Goal: Task Accomplishment & Management: Manage account settings

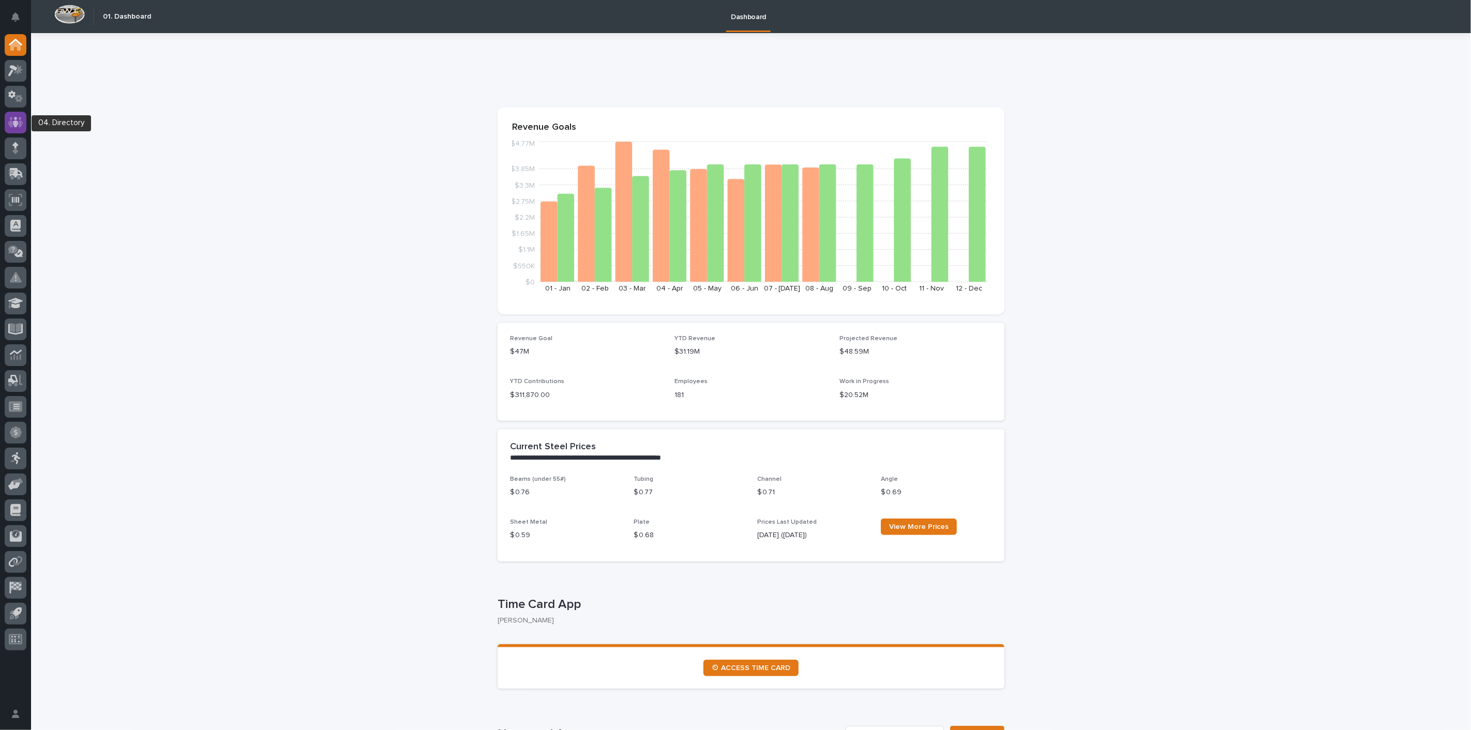
click at [20, 120] on icon at bounding box center [15, 122] width 15 height 12
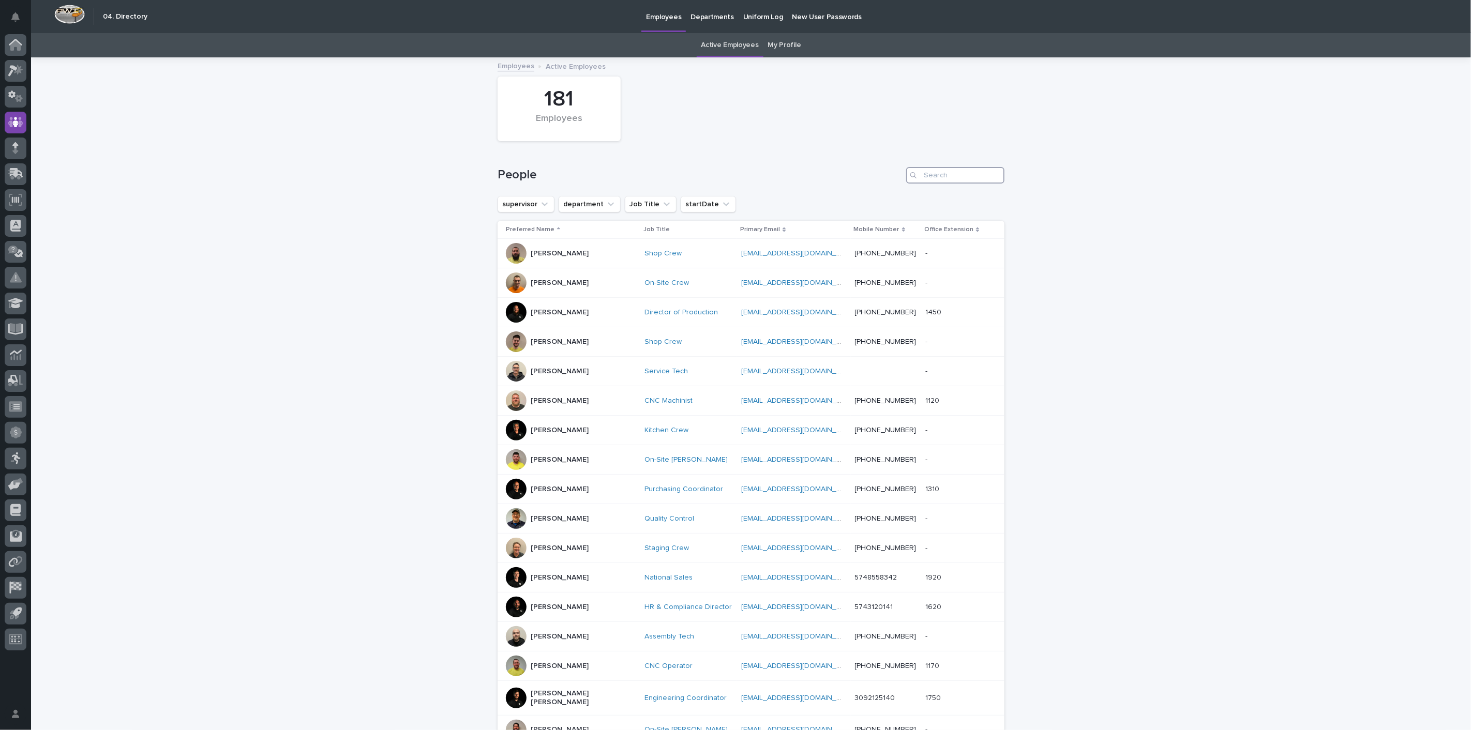
click at [953, 174] on input "Search" at bounding box center [955, 175] width 98 height 17
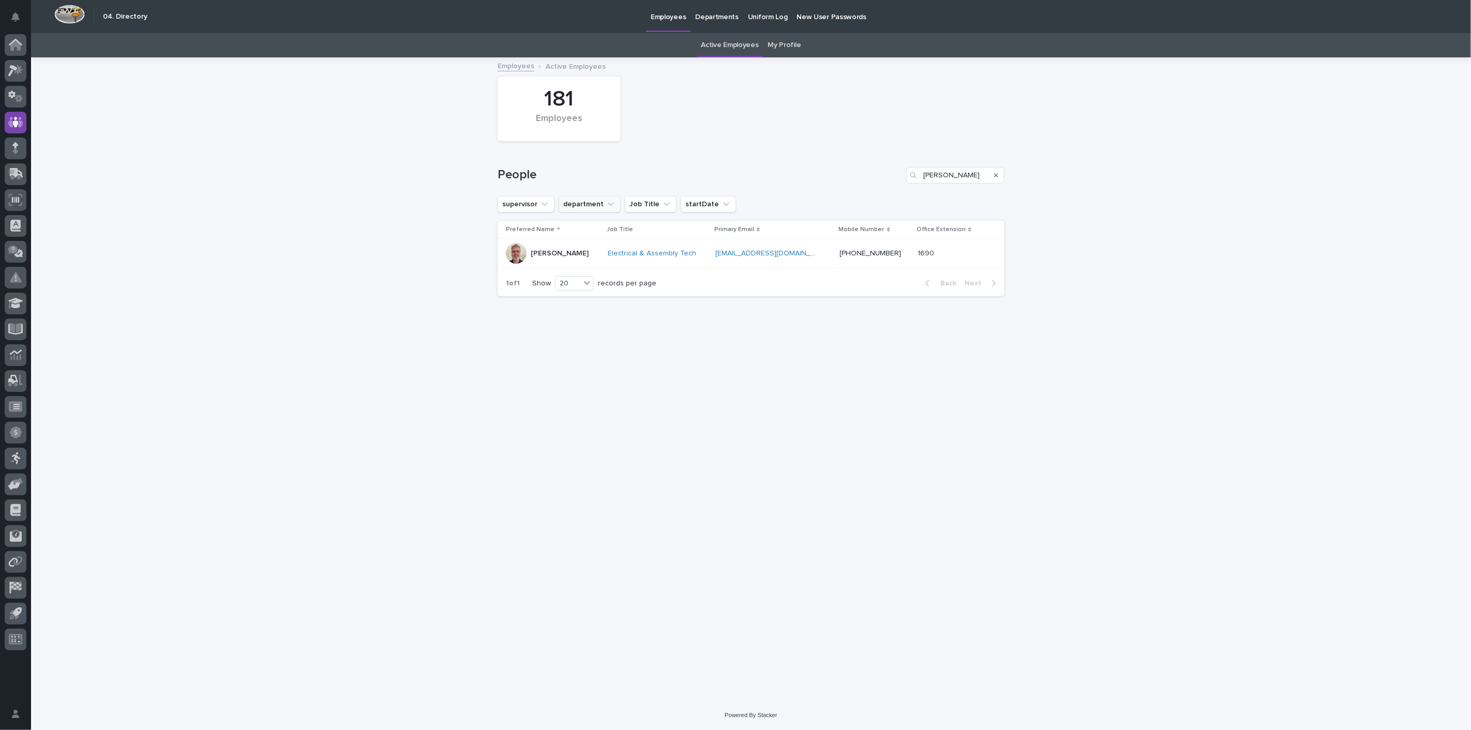
click at [608, 206] on icon "department" at bounding box center [611, 204] width 10 height 10
click at [733, 323] on div "Loading... Saving… Loading... Saving… 181 Employees People [PERSON_NAME] superv…" at bounding box center [750, 366] width 517 height 616
drag, startPoint x: 954, startPoint y: 180, endPoint x: 914, endPoint y: 178, distance: 39.9
click at [914, 178] on div "[PERSON_NAME]" at bounding box center [955, 175] width 98 height 17
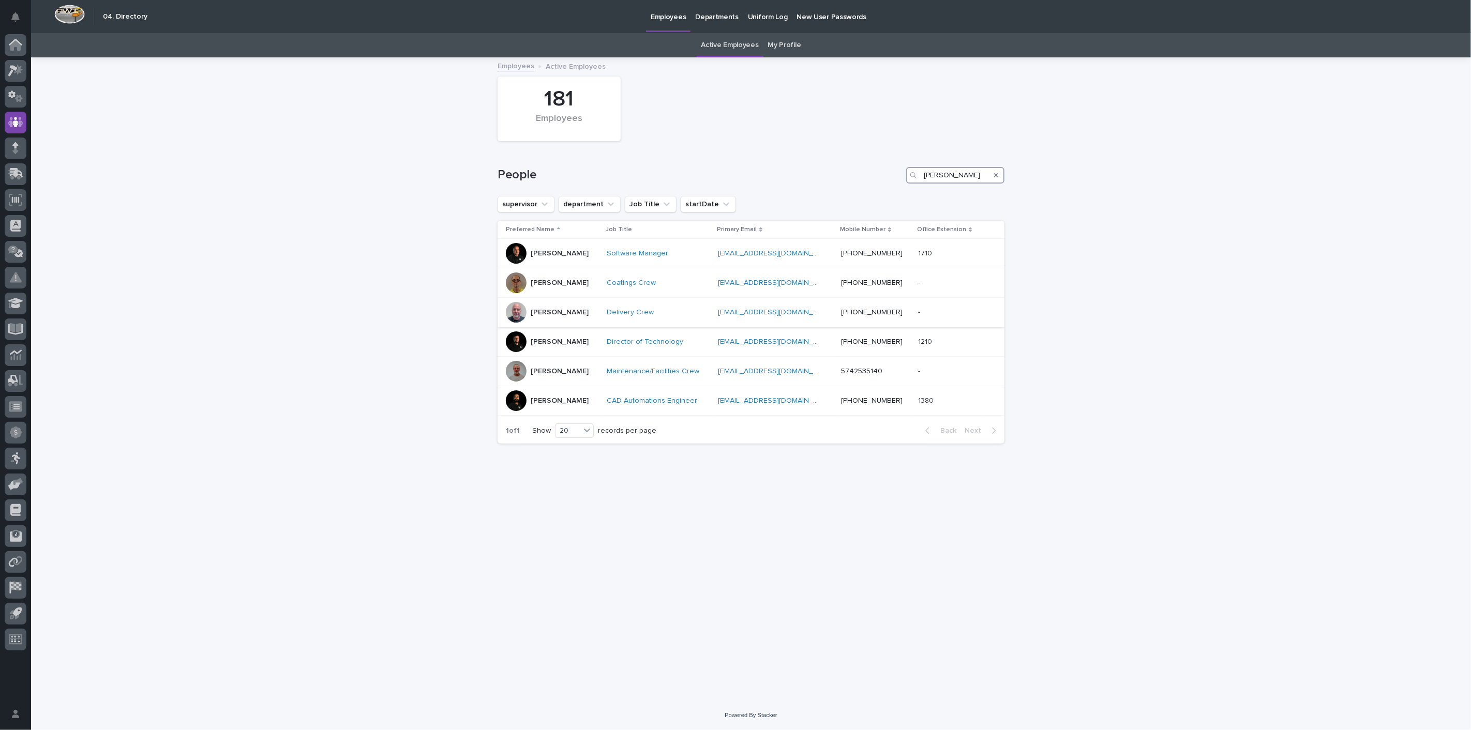
type input "[PERSON_NAME]"
click at [545, 312] on p "[PERSON_NAME]" at bounding box center [560, 312] width 58 height 9
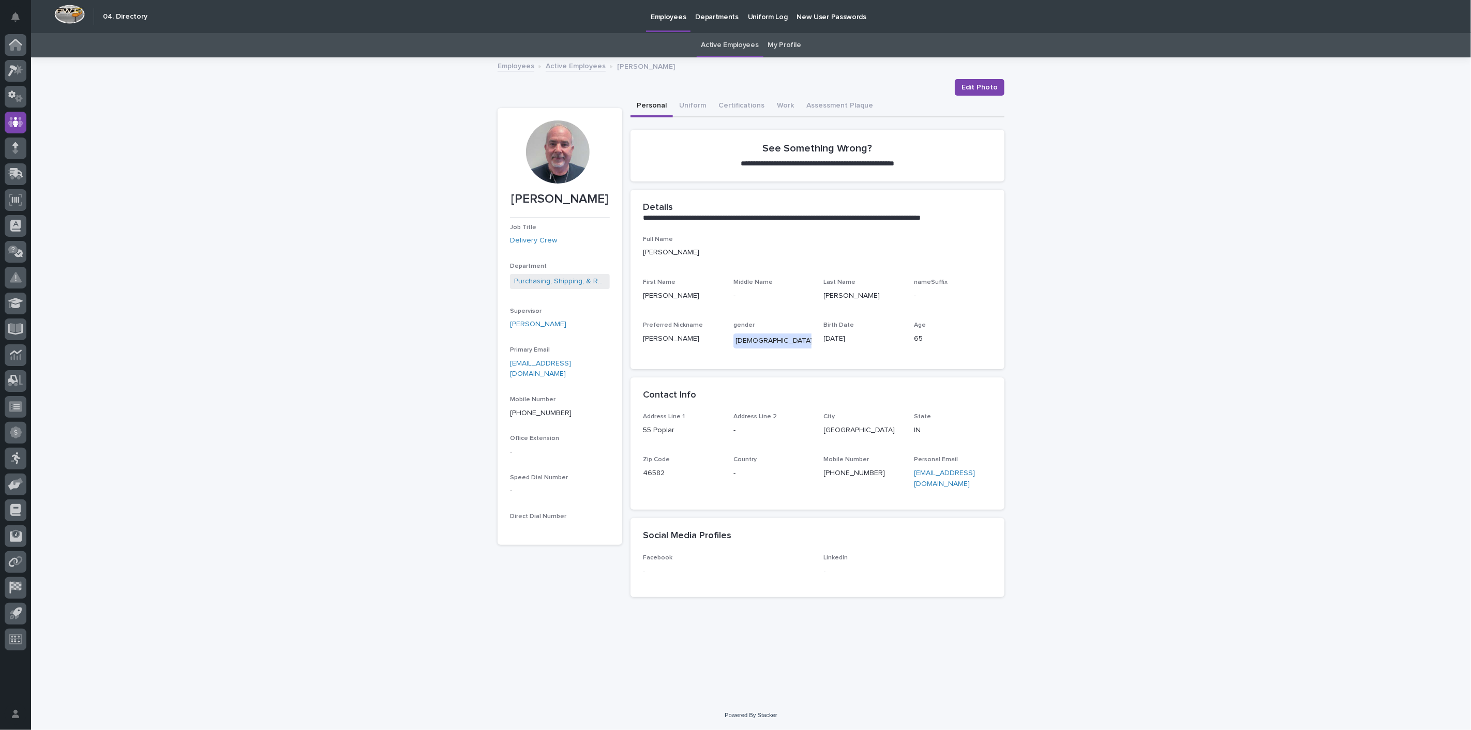
click at [569, 154] on div at bounding box center [557, 151] width 63 height 63
click at [10, 67] on icon at bounding box center [12, 70] width 9 height 11
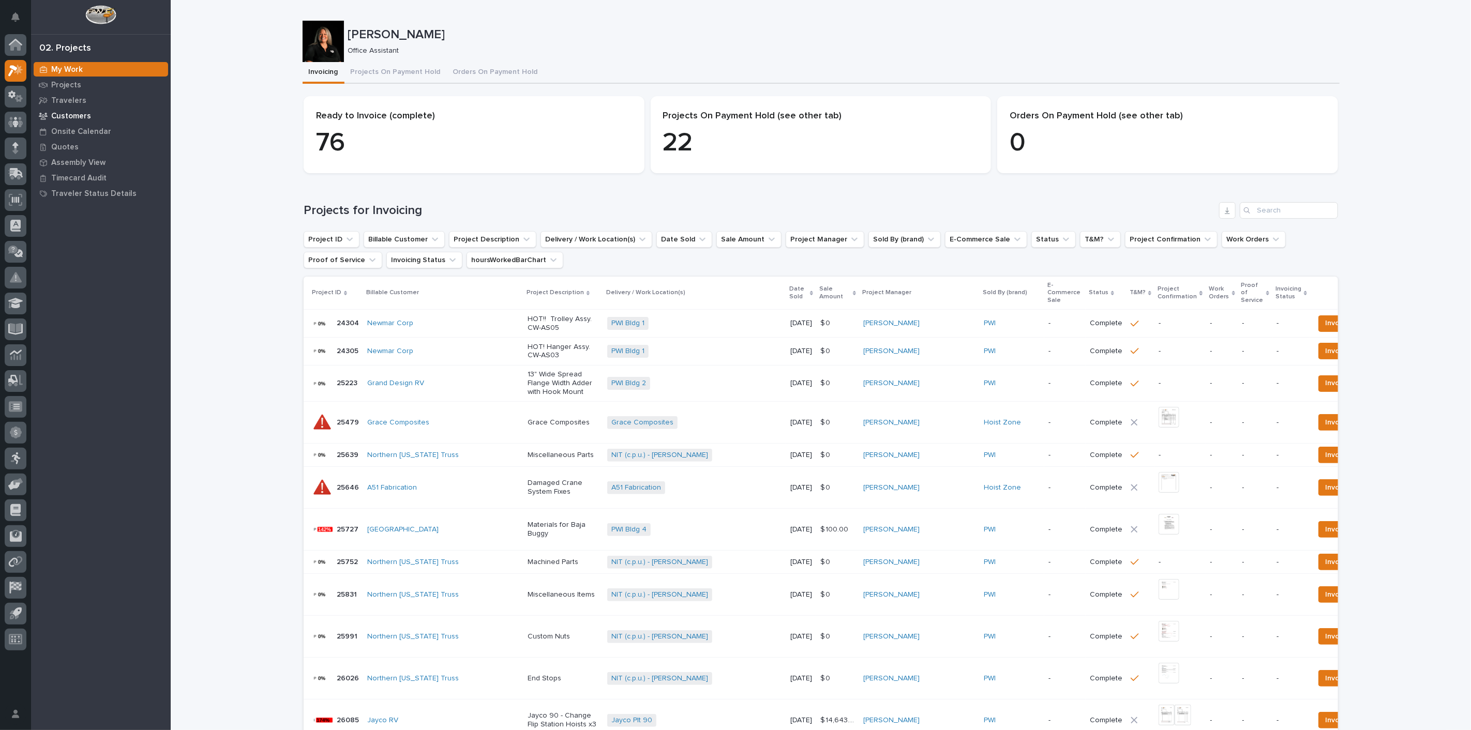
click at [78, 113] on p "Customers" at bounding box center [71, 116] width 40 height 9
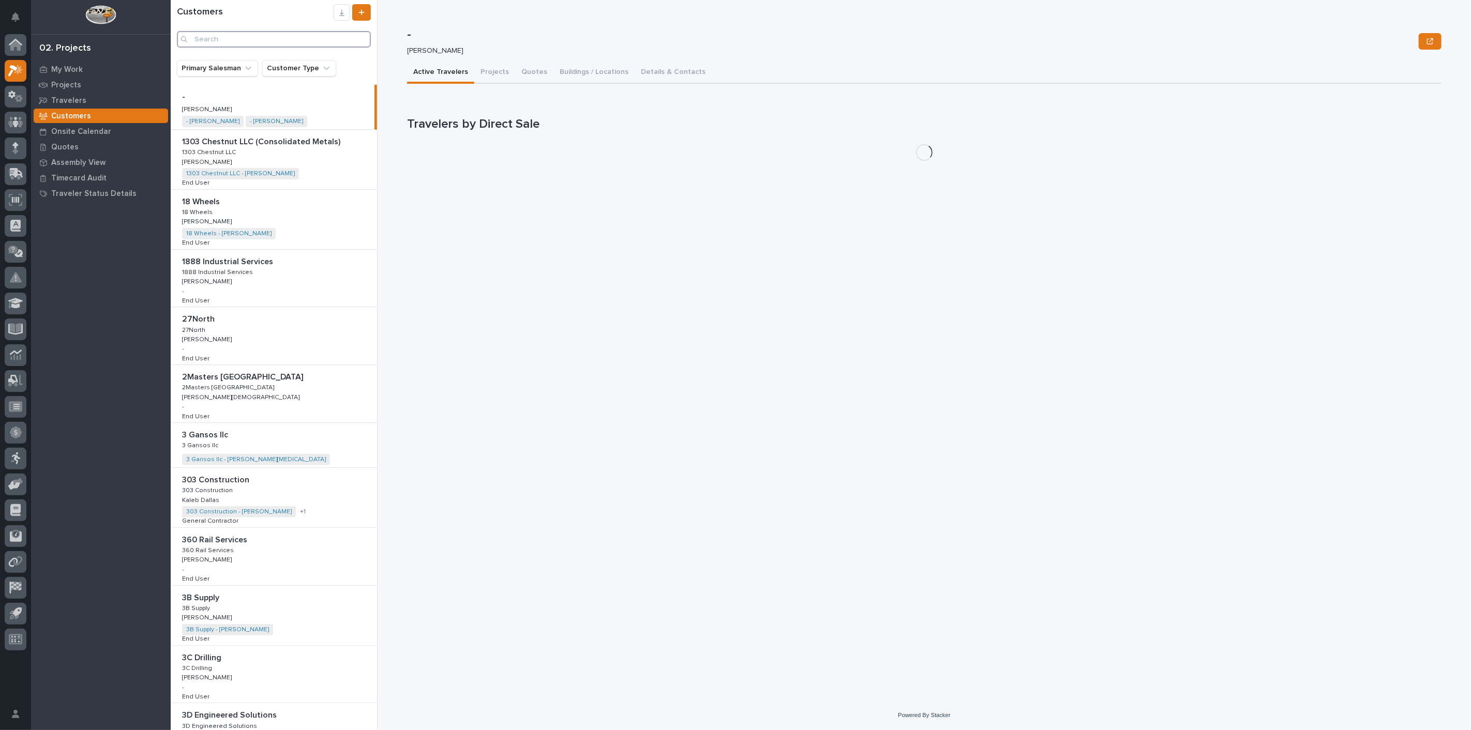
click at [234, 41] on input "Search" at bounding box center [274, 39] width 194 height 17
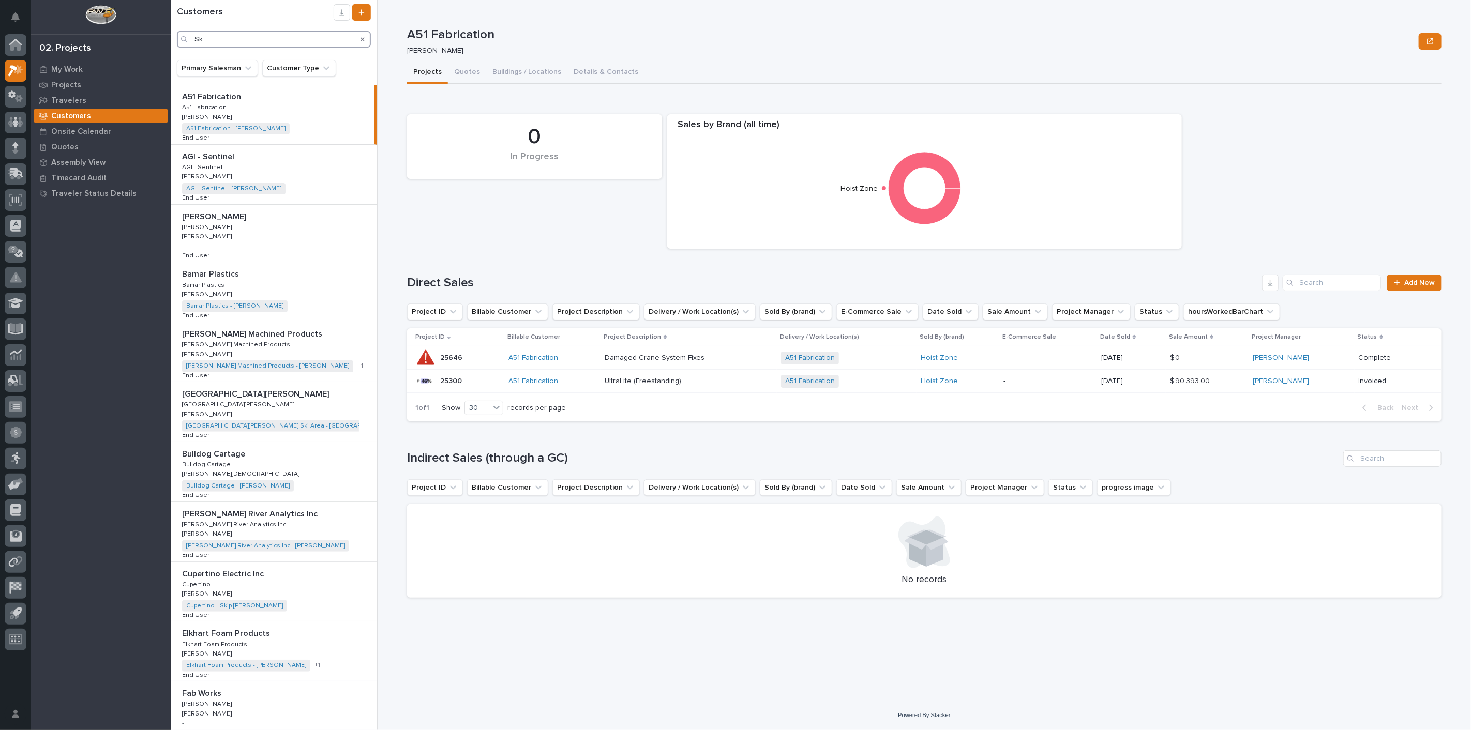
type input "S"
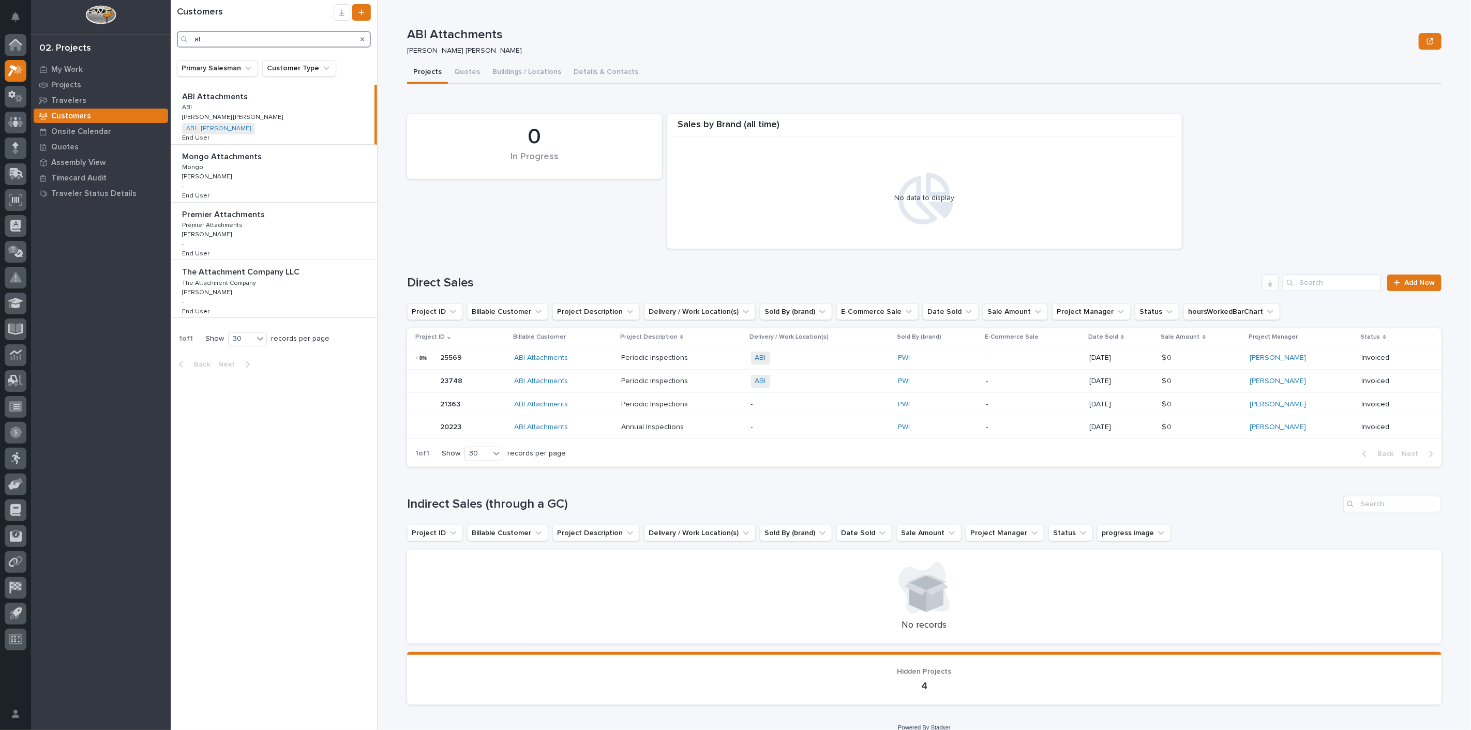
type input "a"
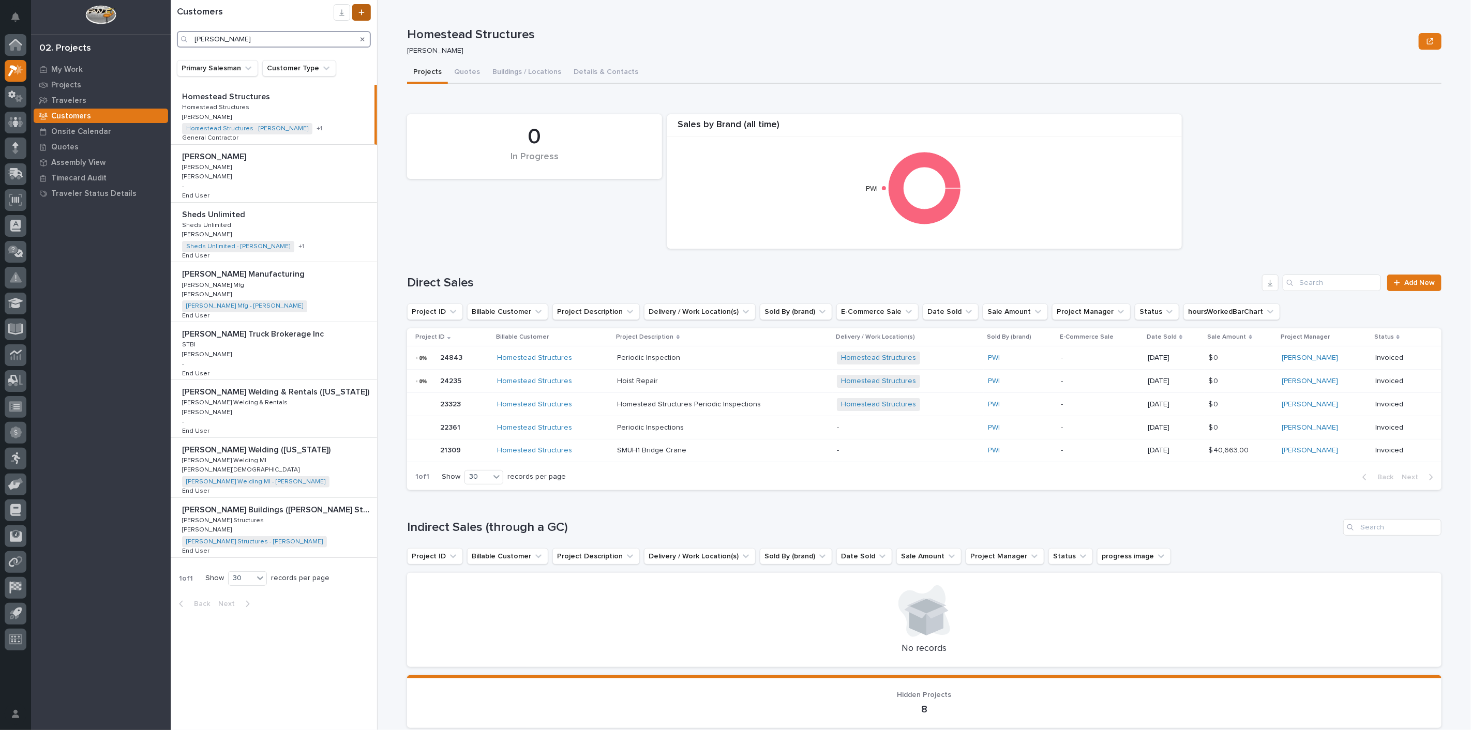
type input "[PERSON_NAME]"
click at [63, 85] on p "Projects" at bounding box center [66, 85] width 30 height 9
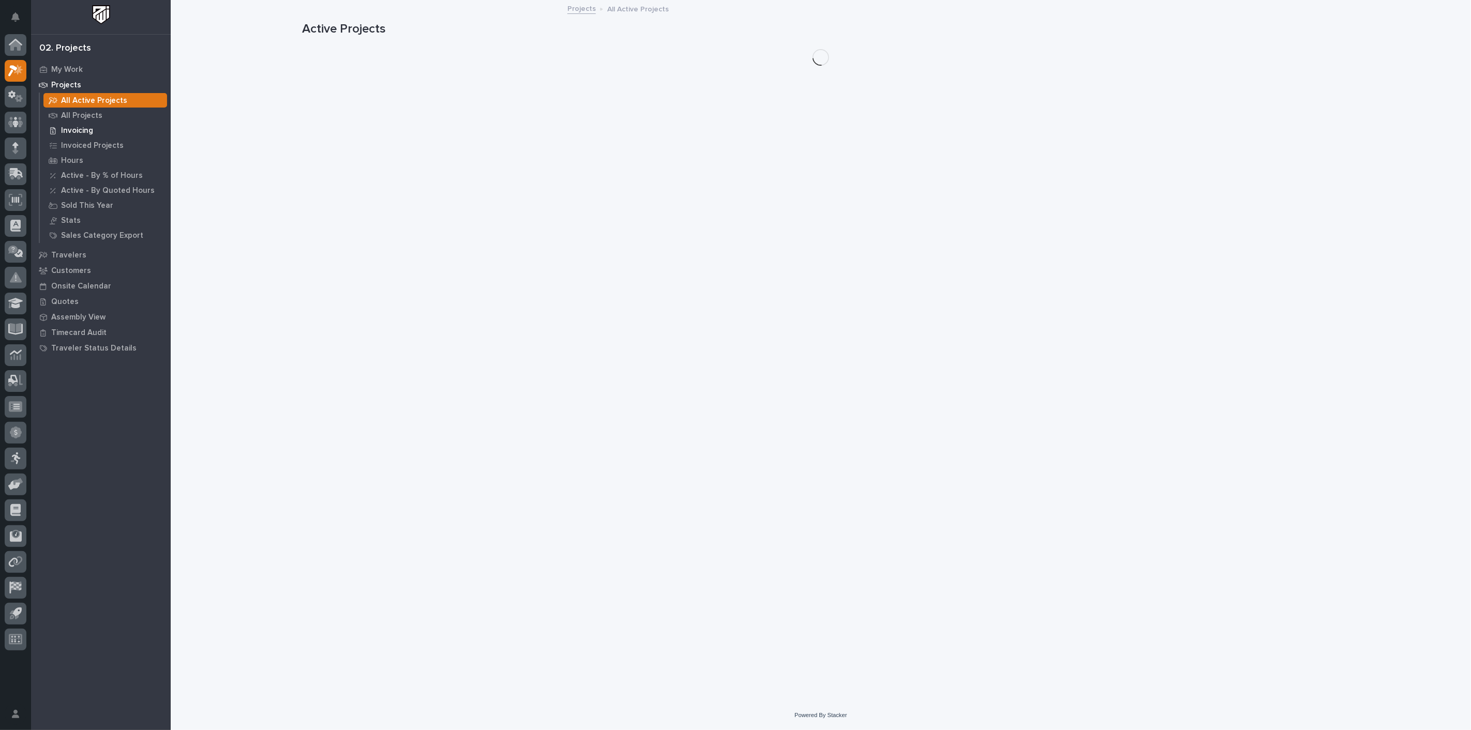
click at [80, 130] on p "Invoicing" at bounding box center [77, 130] width 32 height 9
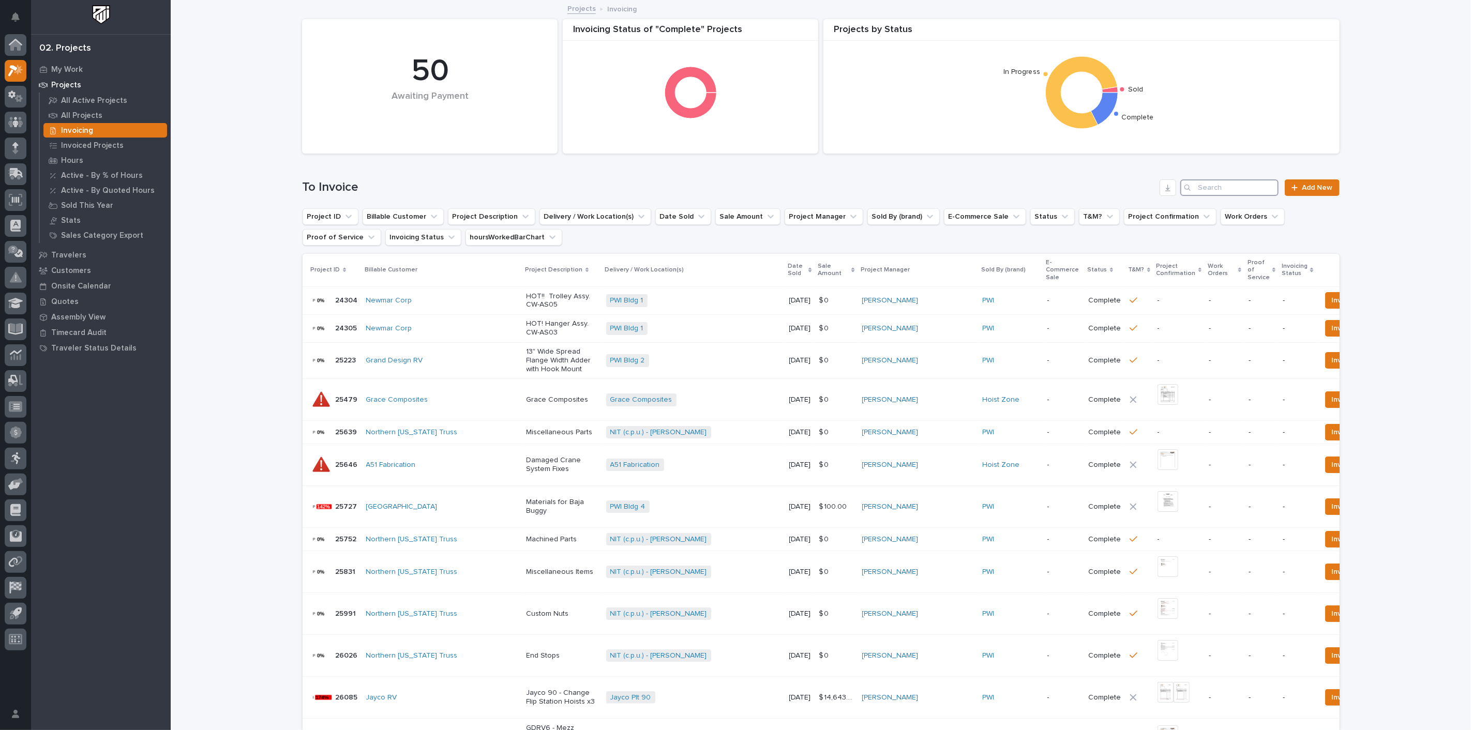
click at [1207, 190] on input "Search" at bounding box center [1229, 187] width 98 height 17
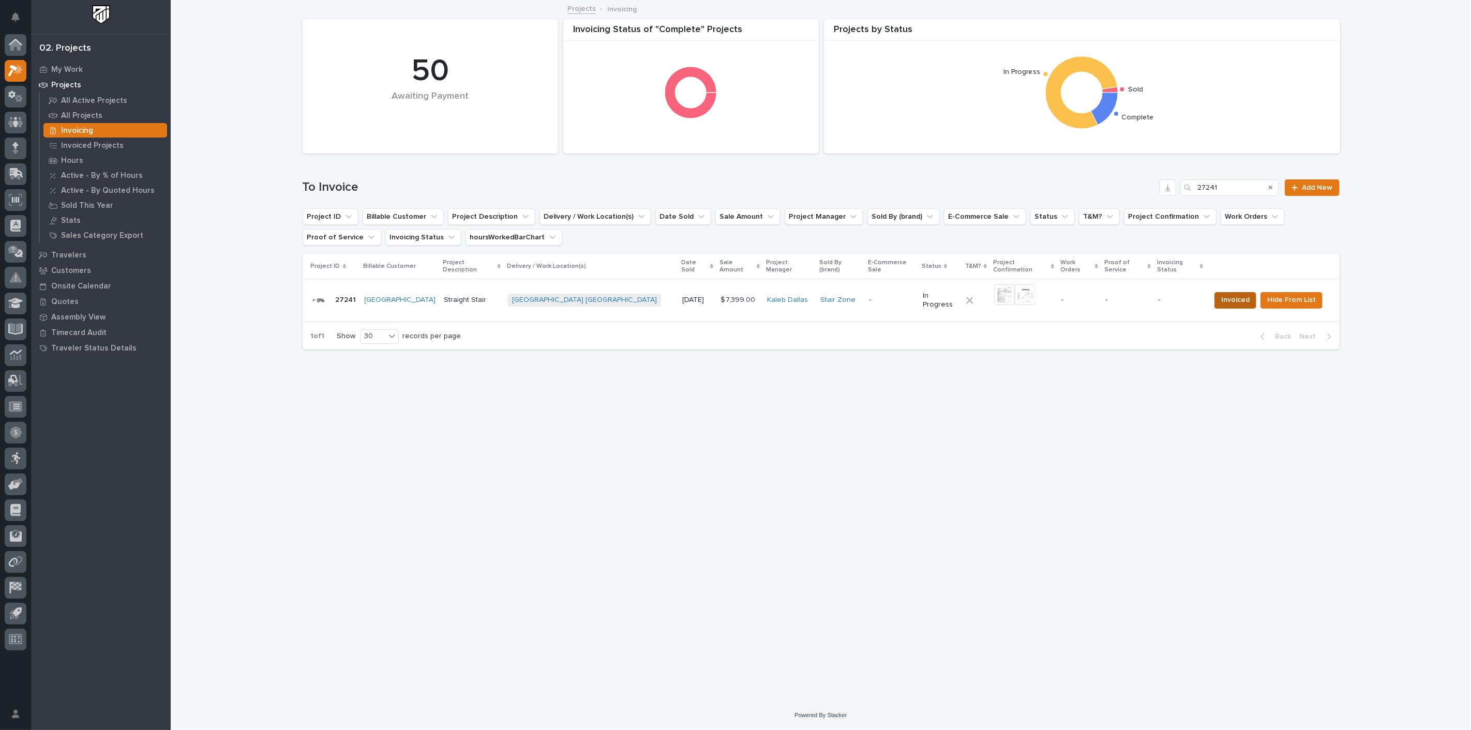
click at [1241, 294] on span "Invoiced" at bounding box center [1235, 300] width 28 height 12
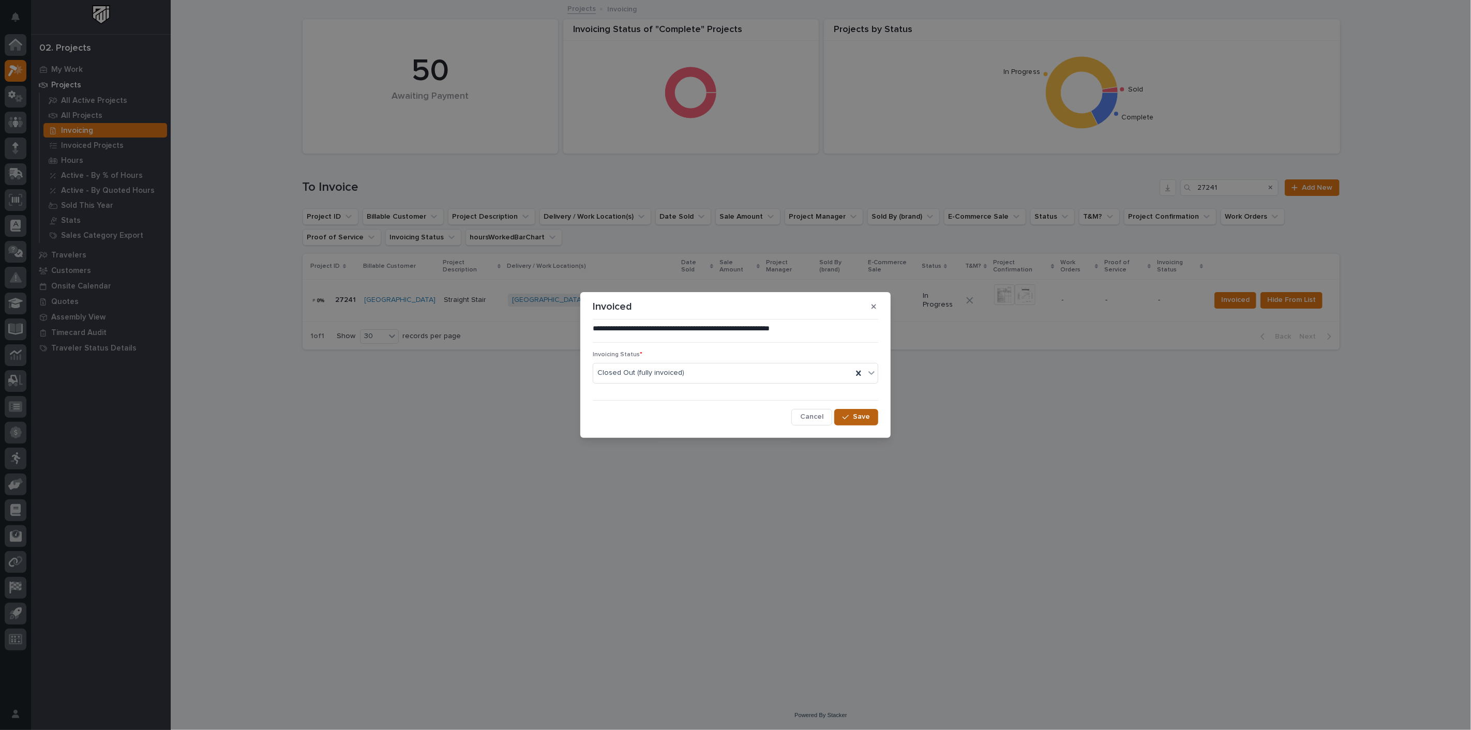
click at [864, 419] on span "Save" at bounding box center [861, 416] width 17 height 9
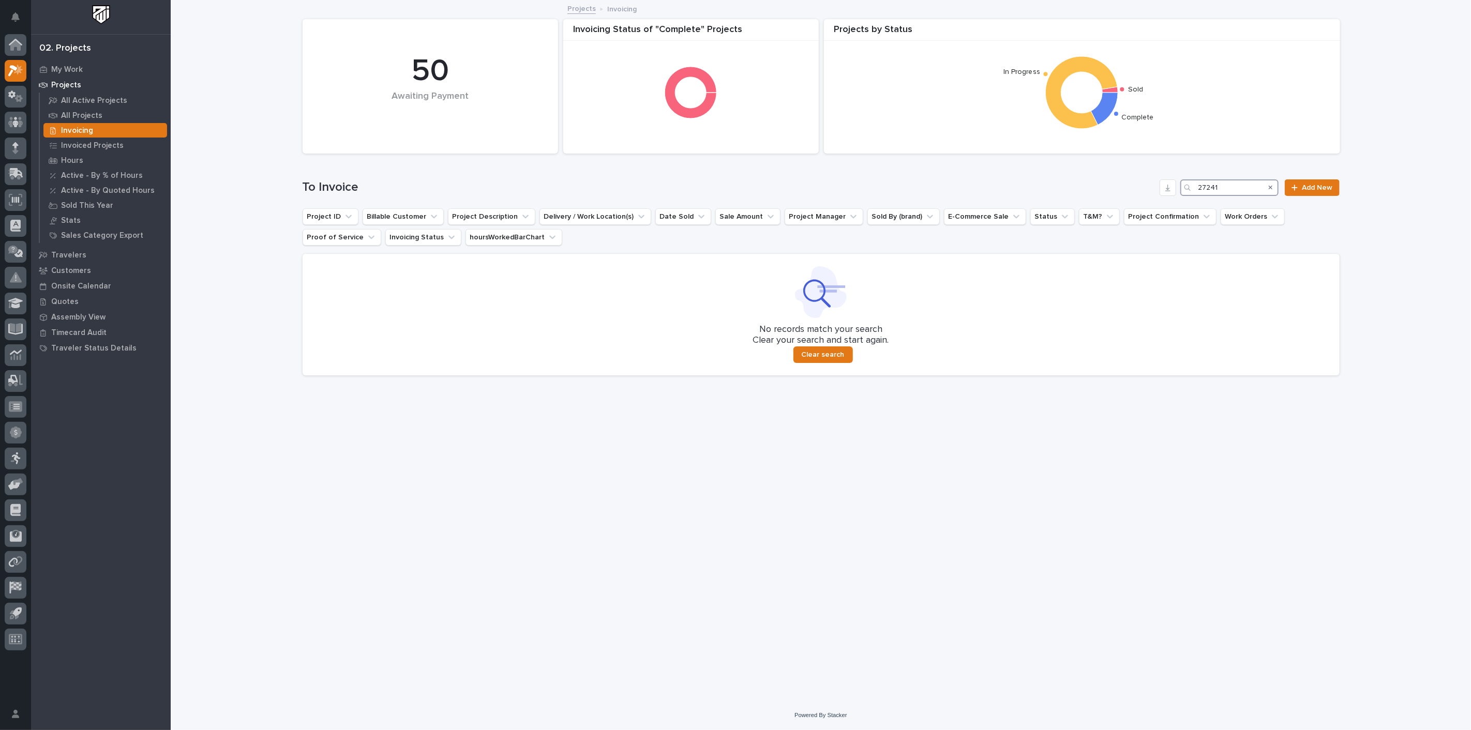
click at [1238, 191] on input "27241" at bounding box center [1229, 187] width 98 height 17
type input "2"
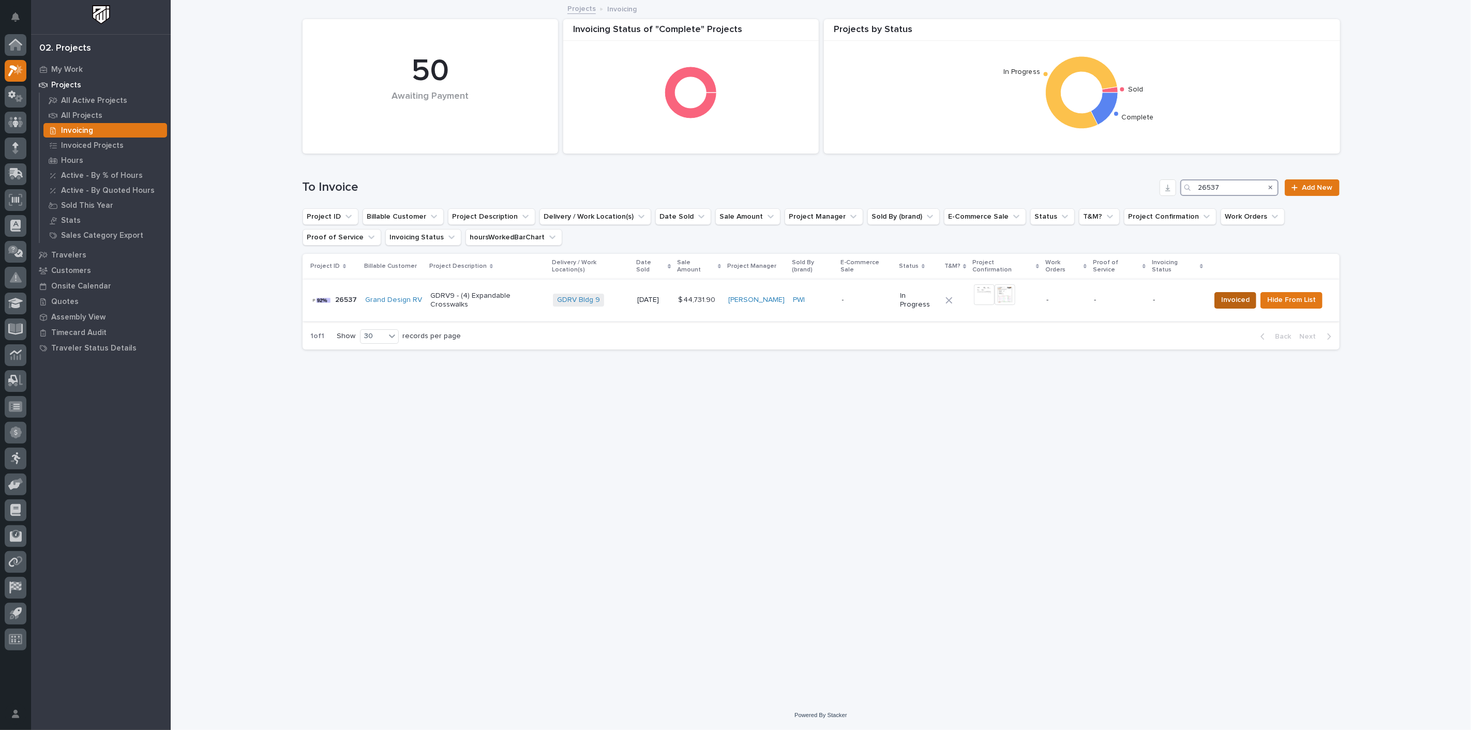
type input "26537"
click at [1233, 296] on span "Invoiced" at bounding box center [1235, 300] width 28 height 12
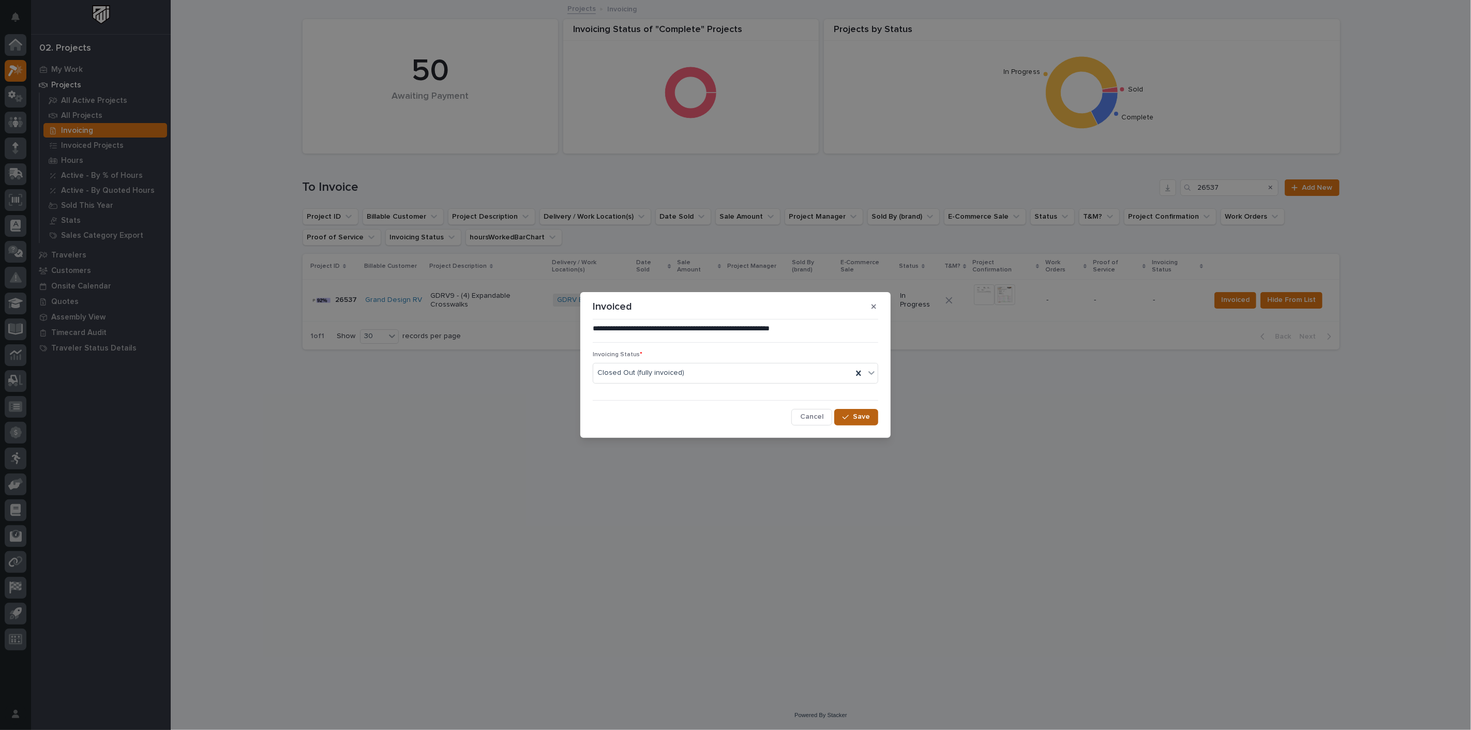
click at [866, 416] on span "Save" at bounding box center [861, 416] width 17 height 9
